Goal: Transaction & Acquisition: Purchase product/service

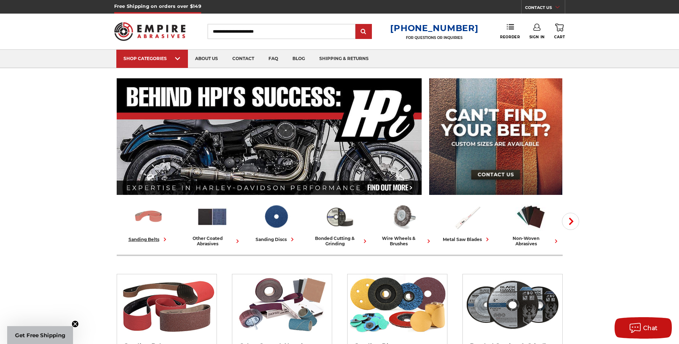
click at [154, 224] on img at bounding box center [148, 216] width 31 height 31
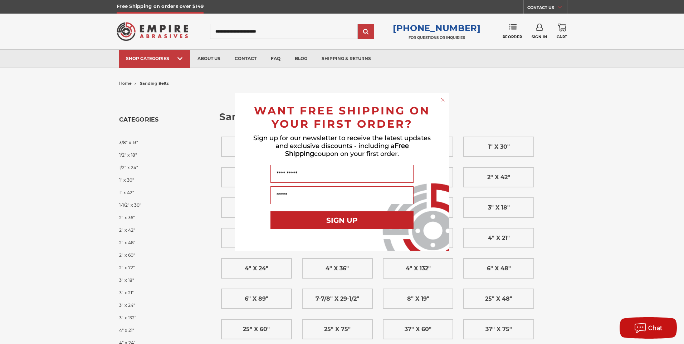
click at [442, 100] on circle "Close dialog" at bounding box center [443, 100] width 7 height 7
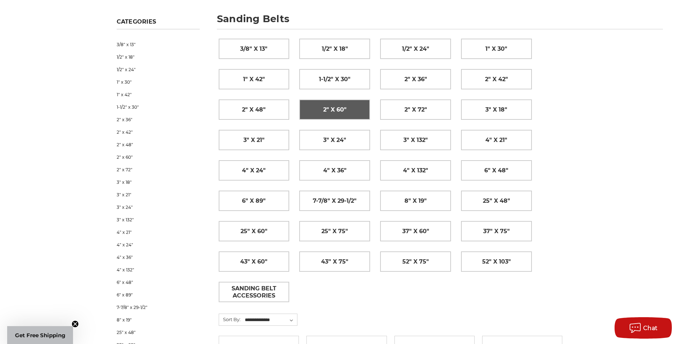
scroll to position [107, 0]
